Goal: Check status: Check status

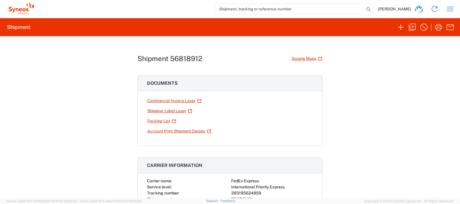
scroll to position [36, 0]
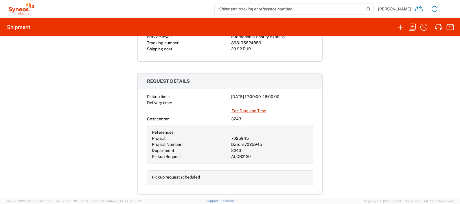
scroll to position [141, 0]
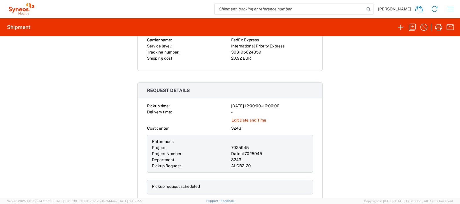
click at [240, 164] on div "ALCB2120" at bounding box center [269, 166] width 77 height 6
copy div "ALCB2120"
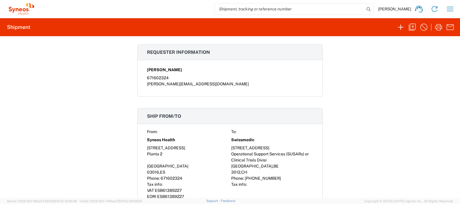
scroll to position [325, 0]
